Goal: Task Accomplishment & Management: Complete application form

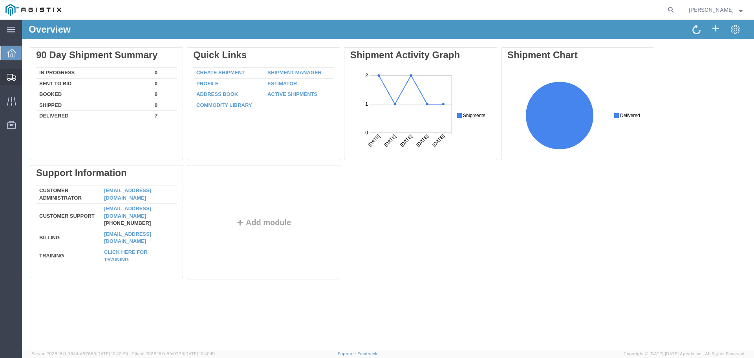
click at [0, 0] on span "Create Shipment" at bounding box center [0, 0] width 0 height 0
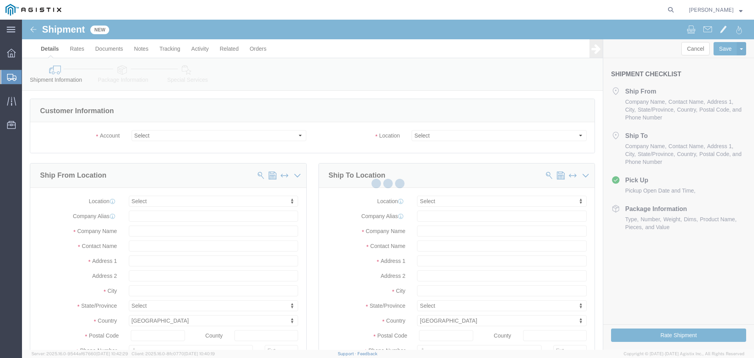
select select
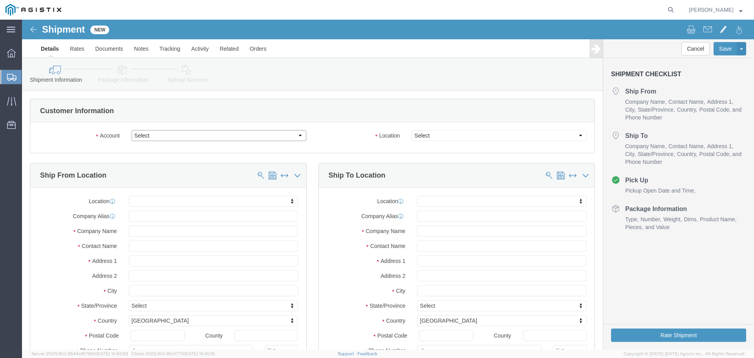
click select "Select One Source Distributors PG&E"
select select "9596"
click select "Select One Source Distributors PG&E"
select select "PURCHORD"
select select
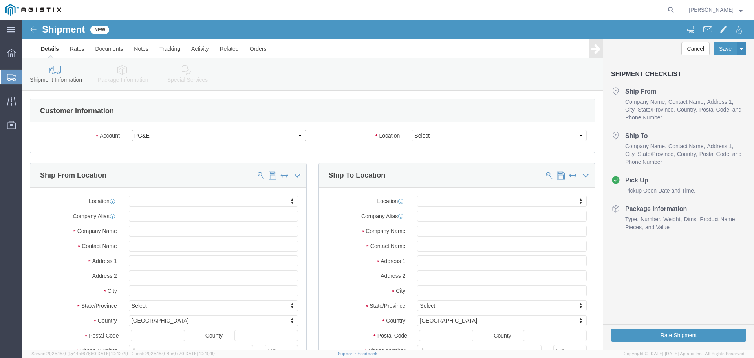
select select
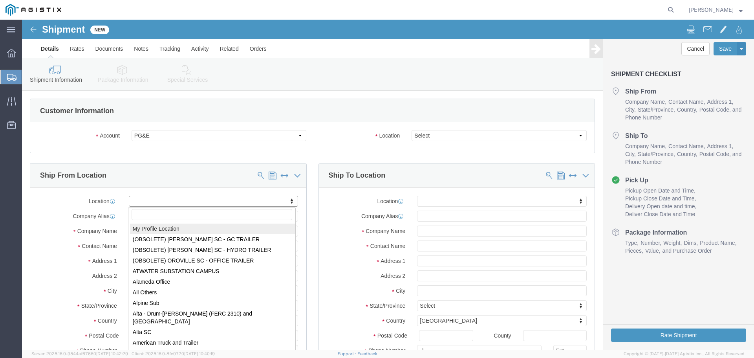
select select "MYPROFILE"
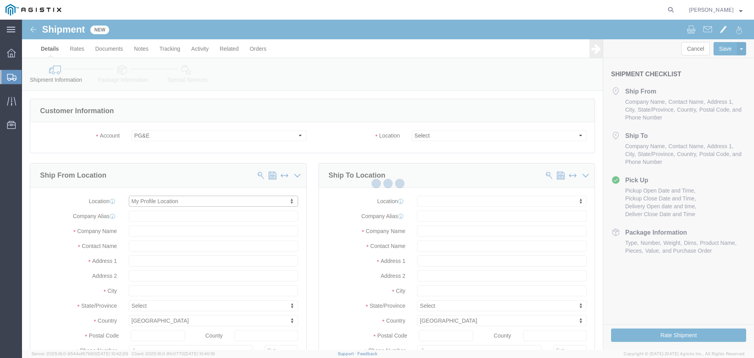
type input "[STREET_ADDRESS]"
type input "92056"
type input "7605354232"
type input "[EMAIL_ADDRESS][DOMAIN_NAME]"
checkbox input "true"
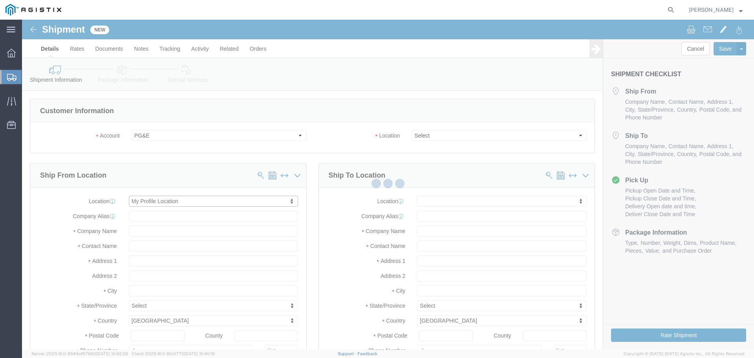
type input "One Source Distributors"
type input "[PERSON_NAME]"
type input "Oceanside"
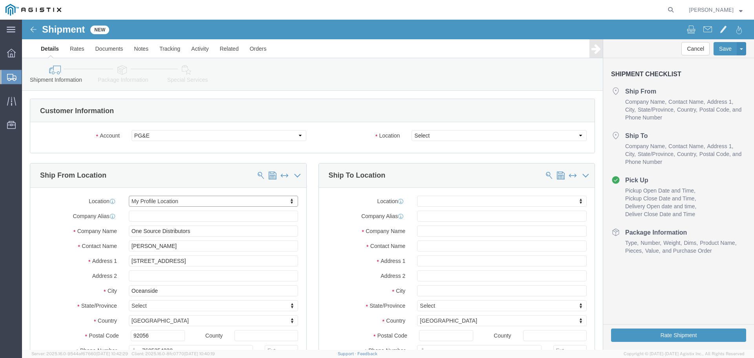
select select "CA"
click select "Select All Others [GEOGRAPHIC_DATA] [GEOGRAPHIC_DATA] [GEOGRAPHIC_DATA] [GEOGRA…"
select select "19745"
click select "Select All Others [GEOGRAPHIC_DATA] [GEOGRAPHIC_DATA] [GEOGRAPHIC_DATA] [GEOGRA…"
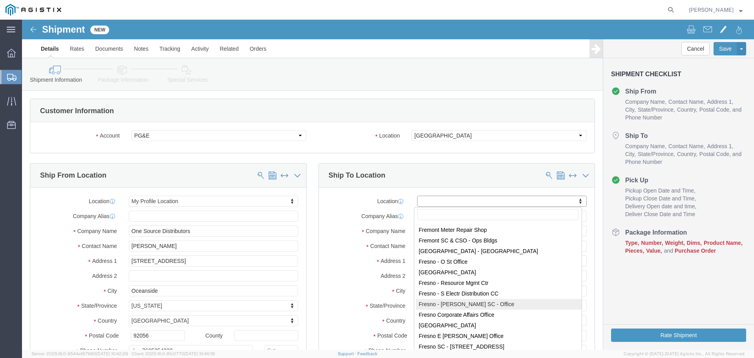
scroll to position [1453, 0]
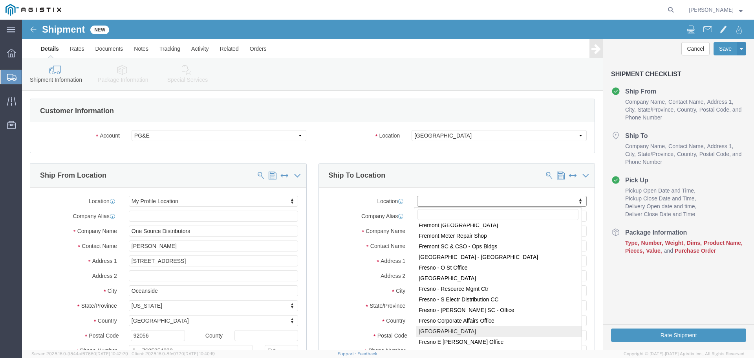
select select "19745"
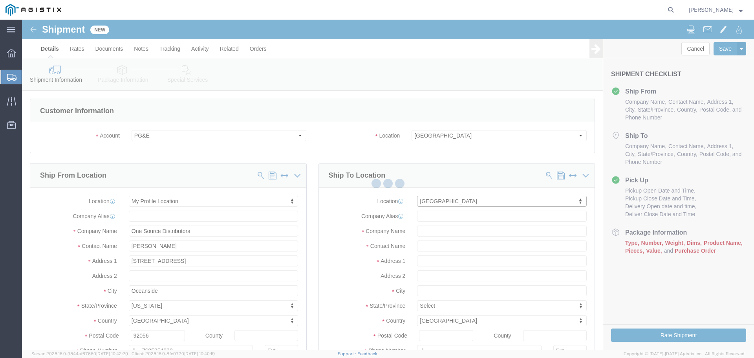
type input "[STREET_ADDRESS]"
type input "93725"
type input "PG&E"
type input "[GEOGRAPHIC_DATA]"
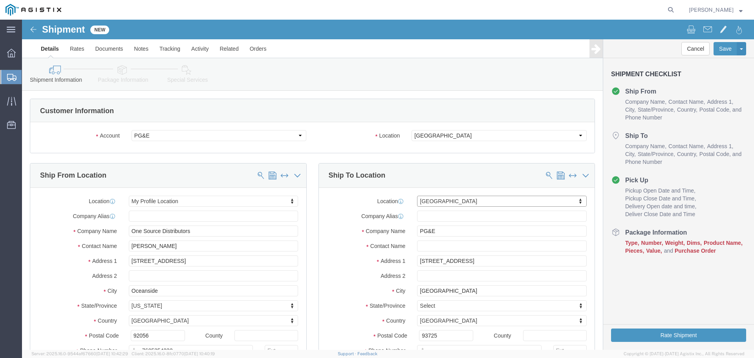
select select "CA"
click input "text"
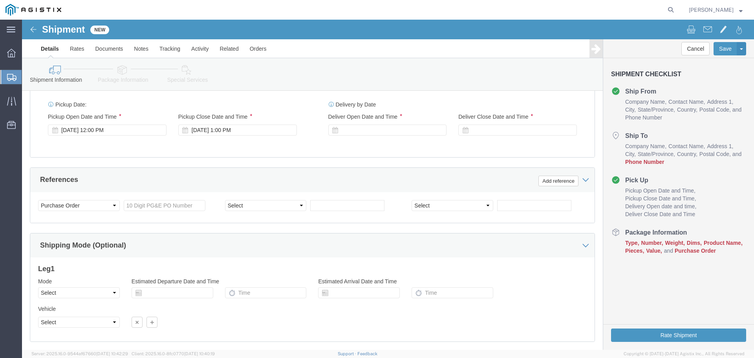
scroll to position [575, 0]
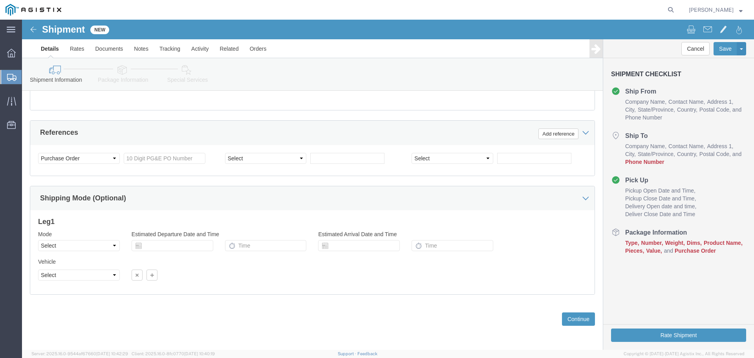
type input "[PERSON_NAME]"
click input "text"
type input "3501389568"
click div "References Add reference"
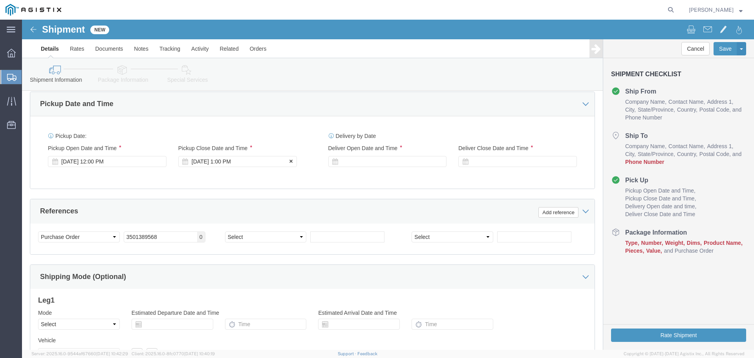
click div "[DATE] 1:00 PM"
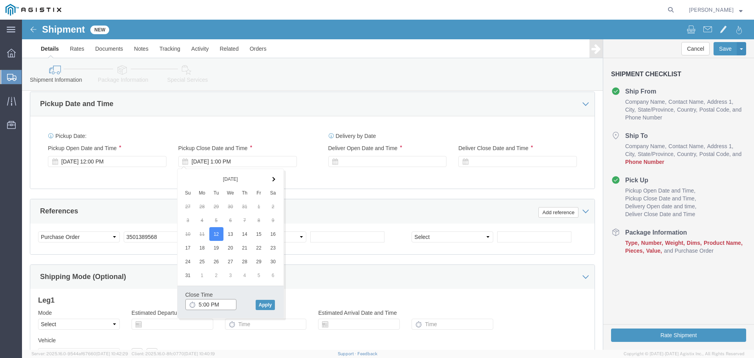
type input "6:00 PM"
click button "Apply"
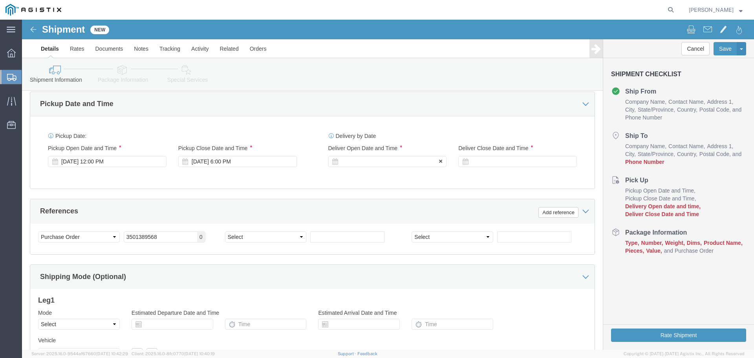
click div
click input "7:00 PM"
type input "8:00 AM"
click button "Apply"
click div
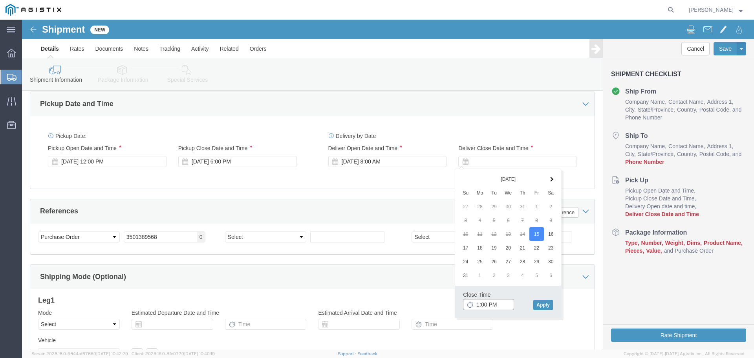
type input "2:00 PM"
click button "Apply"
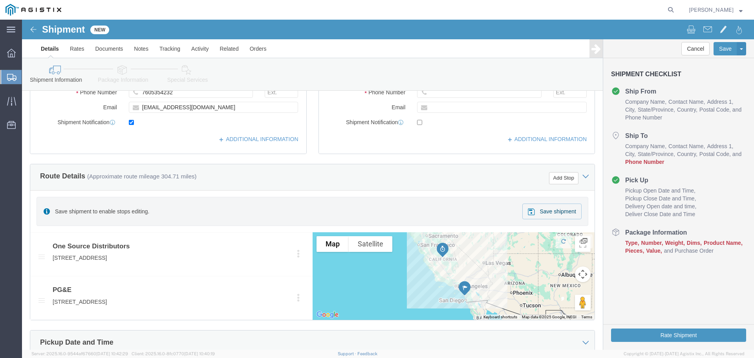
scroll to position [143, 0]
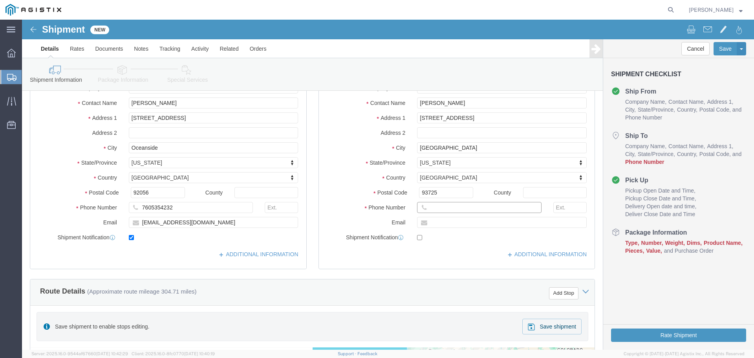
paste input "[PHONE_NUMBER]"
type input "[PHONE_NUMBER]"
click input "text"
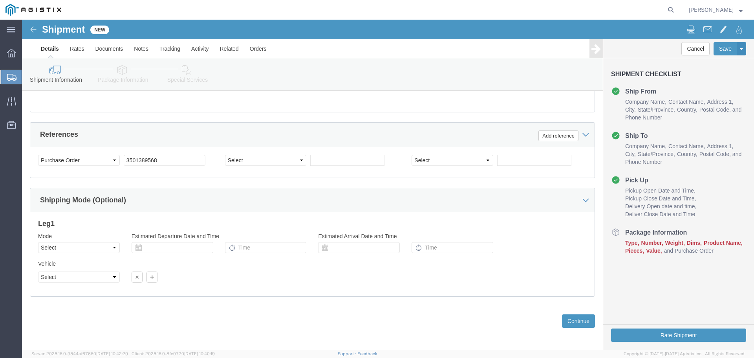
scroll to position [575, 0]
type input "[PERSON_NAME][EMAIL_ADDRESS][PERSON_NAME][DOMAIN_NAME]"
checkbox input "true"
click select "Select Air Less than Truckload Multi-Leg Ocean Freight Rail Small Parcel Truckl…"
select select "LTL"
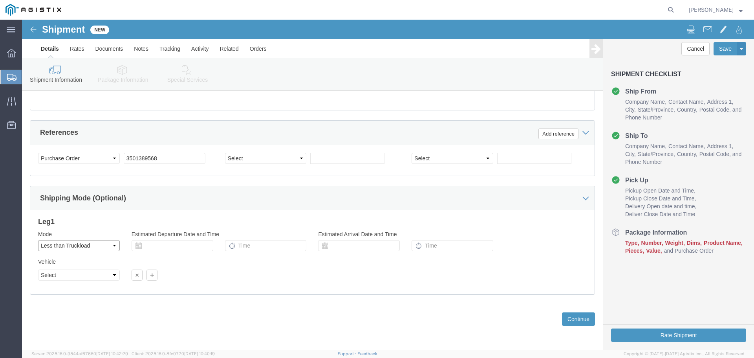
click select "Select Air Less than Truckload Multi-Leg Ocean Freight Rail Small Parcel Truckl…"
click button "Continue"
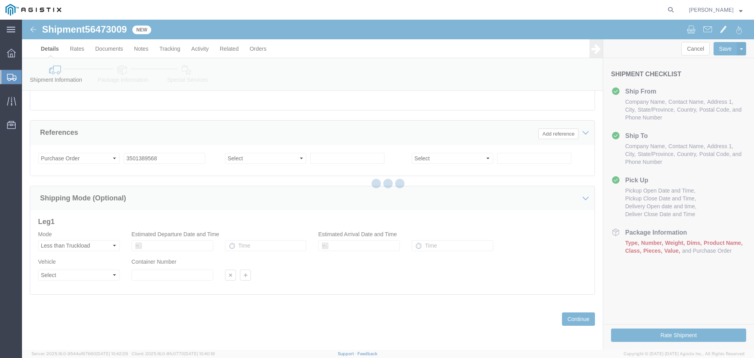
select select "20244"
select select "19745"
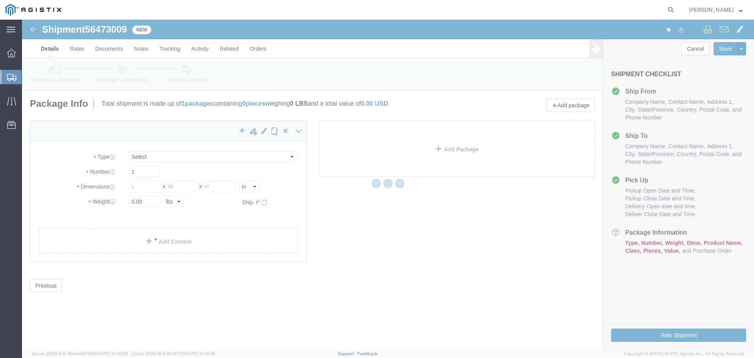
select select "CBOX"
